Goal: Task Accomplishment & Management: Complete application form

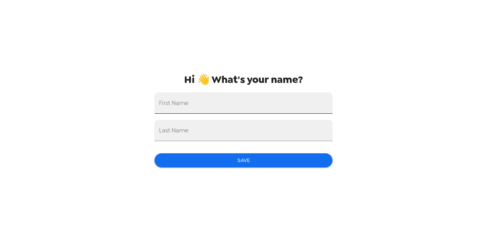
click at [277, 111] on input "First Name" at bounding box center [244, 102] width 178 height 21
type input "Max"
click at [292, 140] on input "Last Name" at bounding box center [244, 130] width 178 height 21
type input "[PERSON_NAME]"
click at [288, 161] on button "Save" at bounding box center [244, 160] width 178 height 14
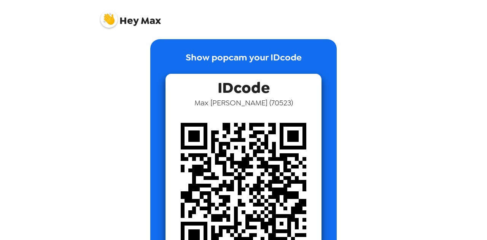
scroll to position [51, 0]
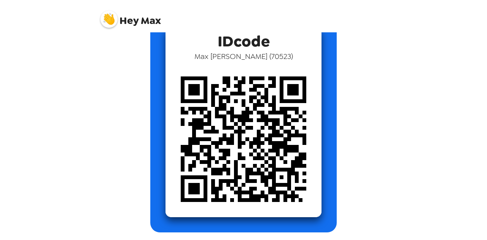
click at [290, 142] on img at bounding box center [244, 139] width 156 height 156
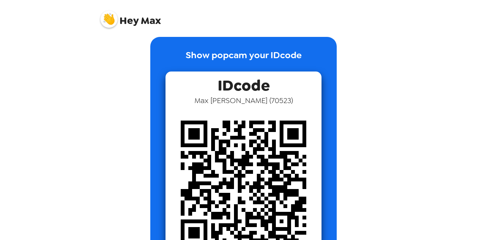
scroll to position [0, 0]
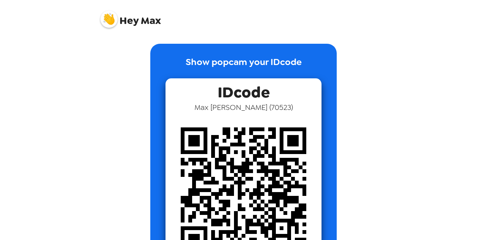
click at [258, 143] on img at bounding box center [244, 190] width 156 height 156
drag, startPoint x: 255, startPoint y: 143, endPoint x: 143, endPoint y: 25, distance: 162.3
click at [143, 25] on span "Hey Max" at bounding box center [130, 16] width 61 height 19
click at [133, 23] on span "Hey" at bounding box center [128, 21] width 19 height 14
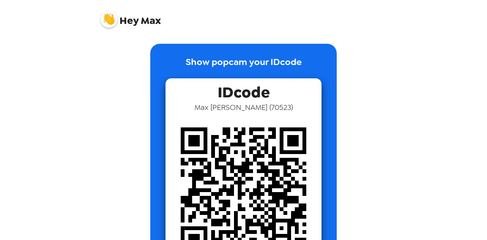
click at [237, 156] on img at bounding box center [244, 190] width 156 height 156
